Goal: Task Accomplishment & Management: Manage account settings

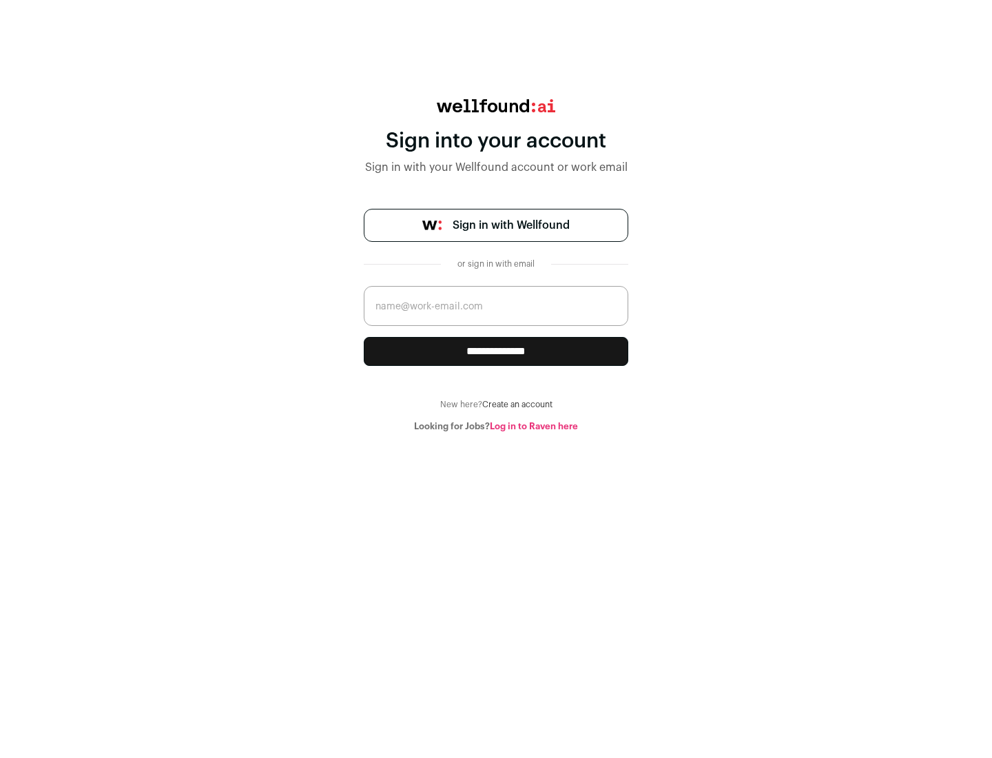
click at [510, 225] on span "Sign in with Wellfound" at bounding box center [511, 225] width 117 height 17
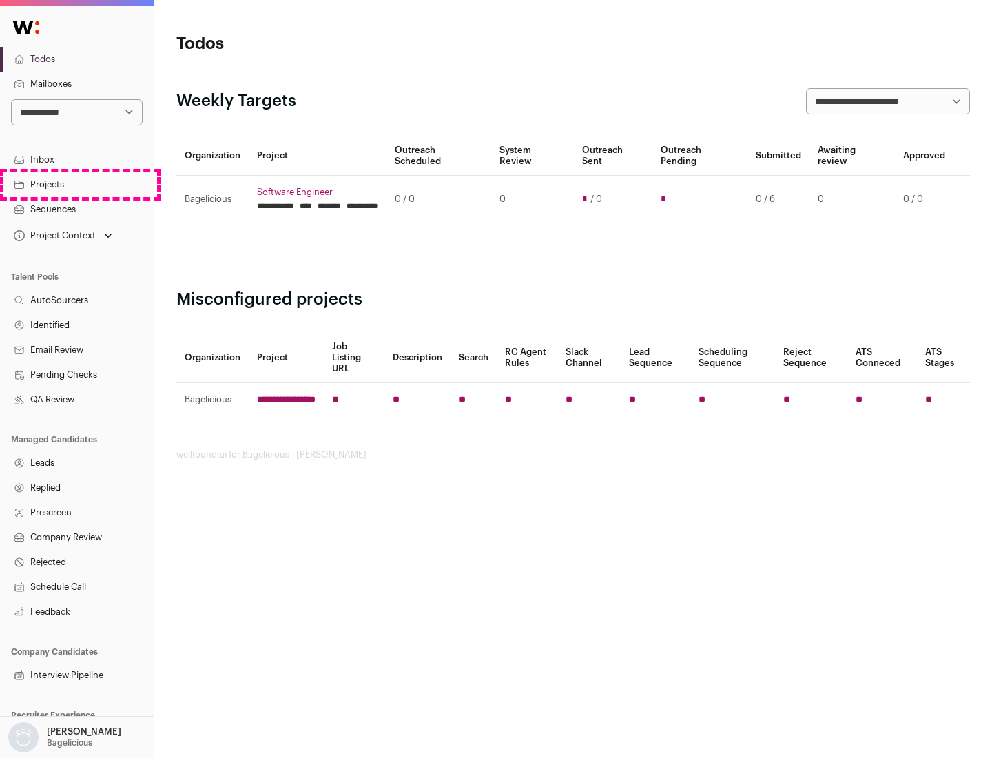
click at [76, 184] on link "Projects" at bounding box center [77, 184] width 154 height 25
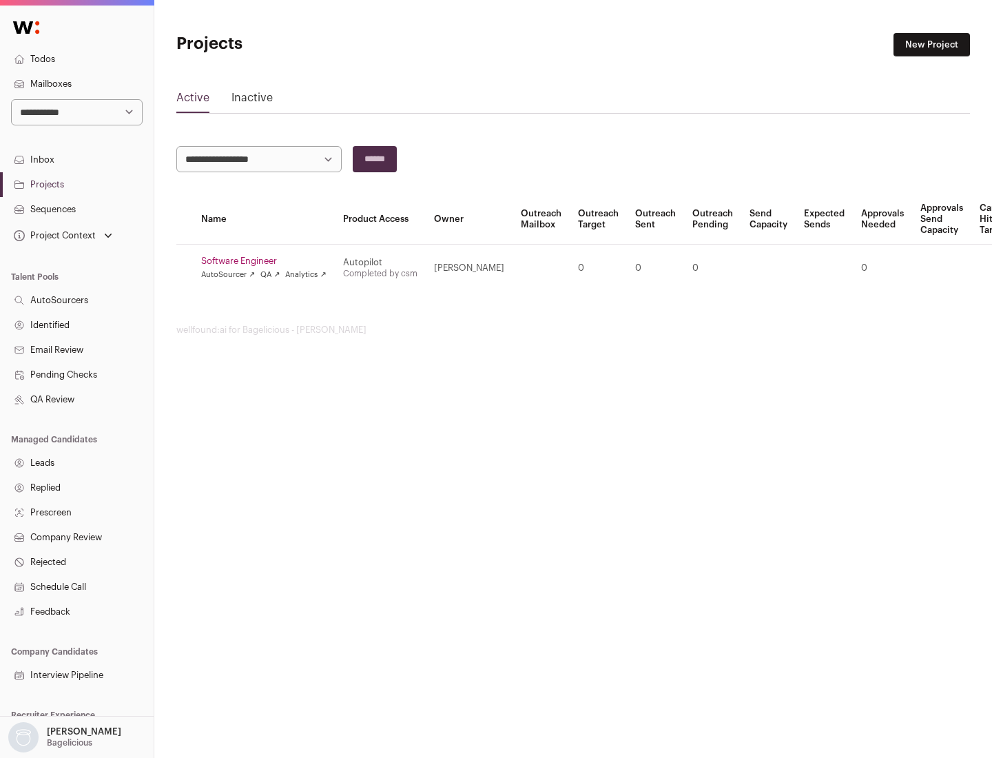
click at [268, 261] on link "Software Engineer" at bounding box center [263, 261] width 125 height 11
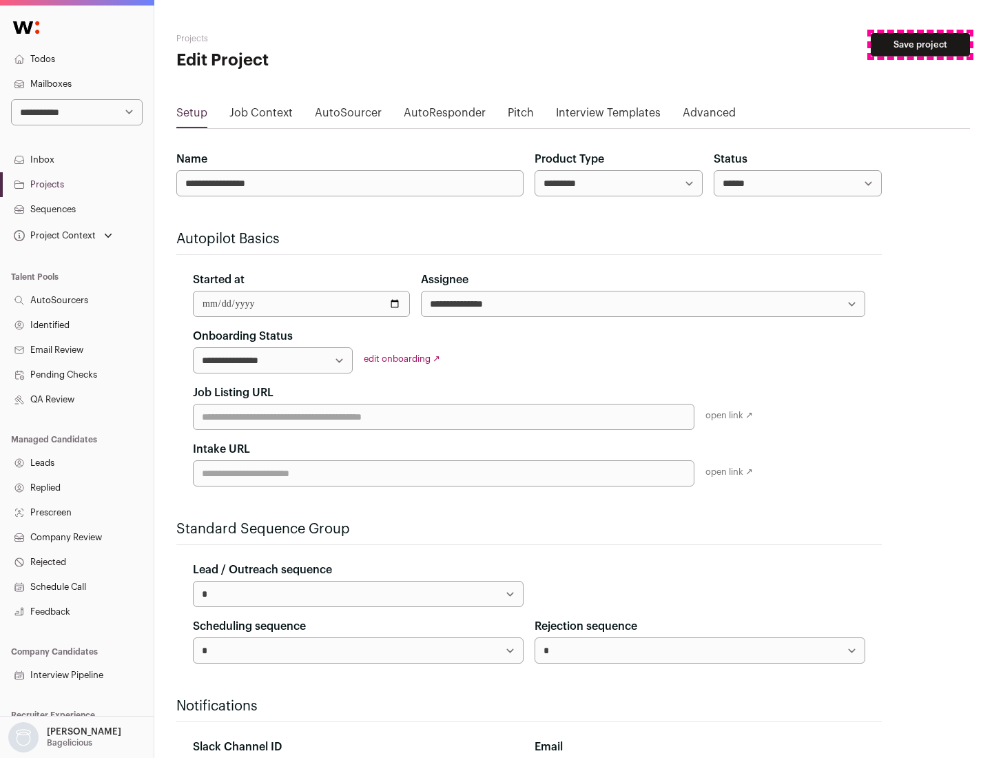
click at [920, 45] on button "Save project" at bounding box center [920, 44] width 99 height 23
